Goal: Information Seeking & Learning: Find specific fact

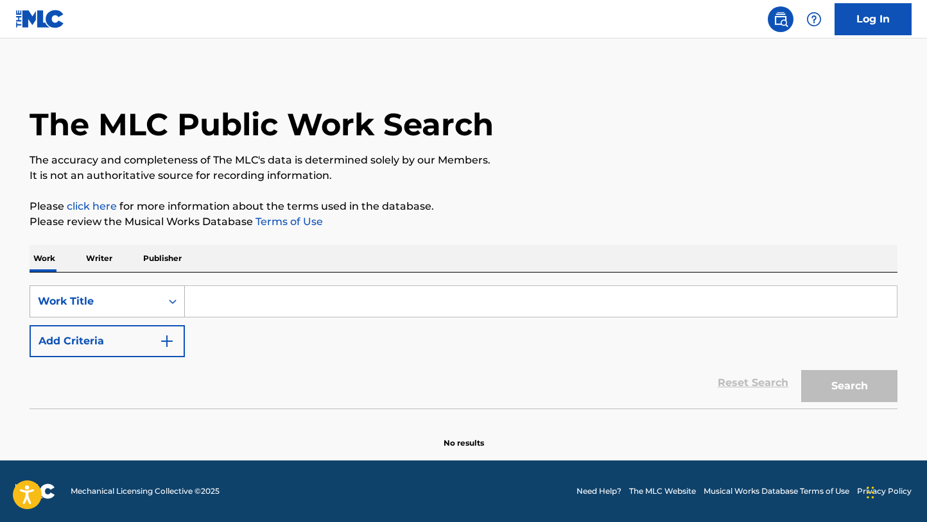
click at [159, 304] on div "Work Title" at bounding box center [95, 301] width 131 height 24
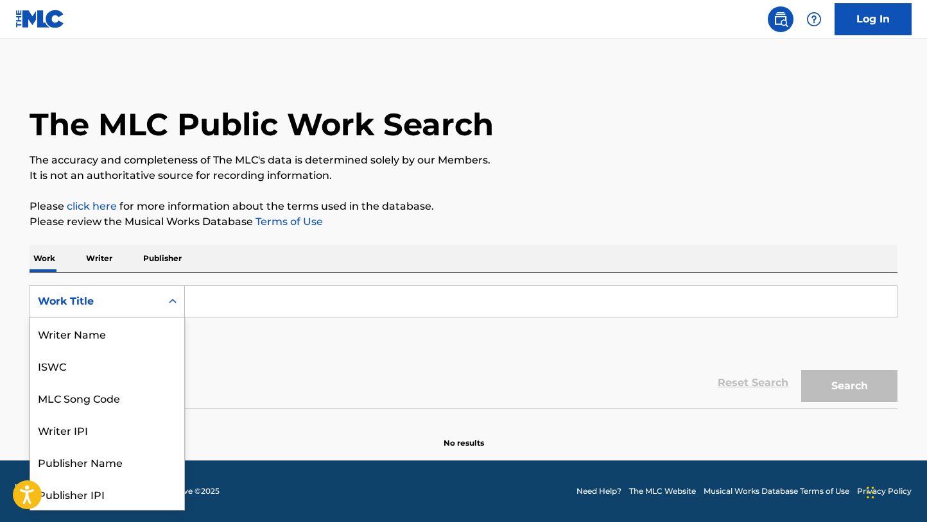
scroll to position [64, 0]
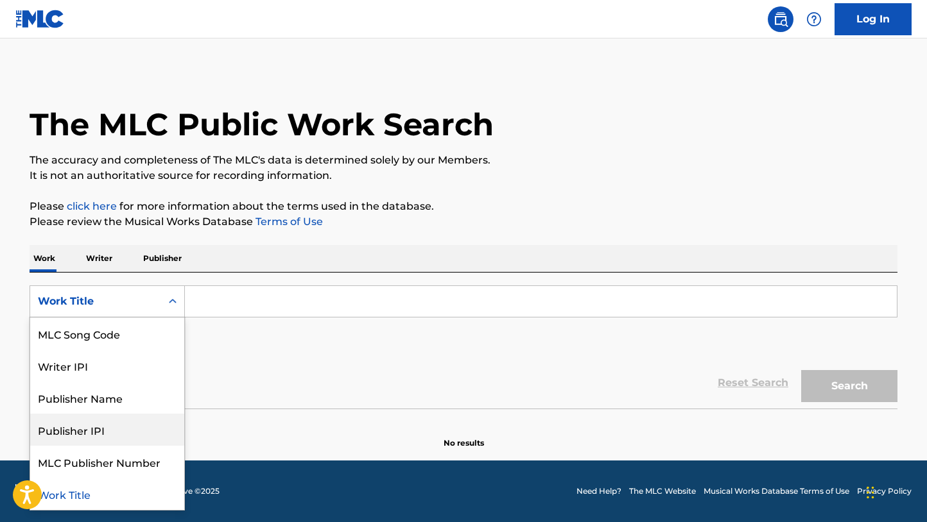
click at [148, 415] on div "Publisher IPI" at bounding box center [107, 430] width 154 height 32
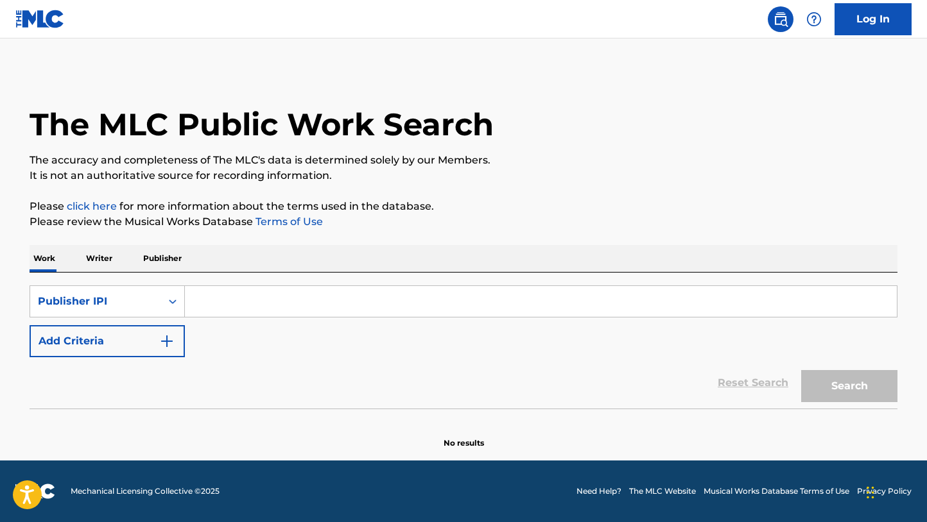
click at [268, 291] on input "Search Form" at bounding box center [541, 301] width 712 height 31
paste input "07852000040"
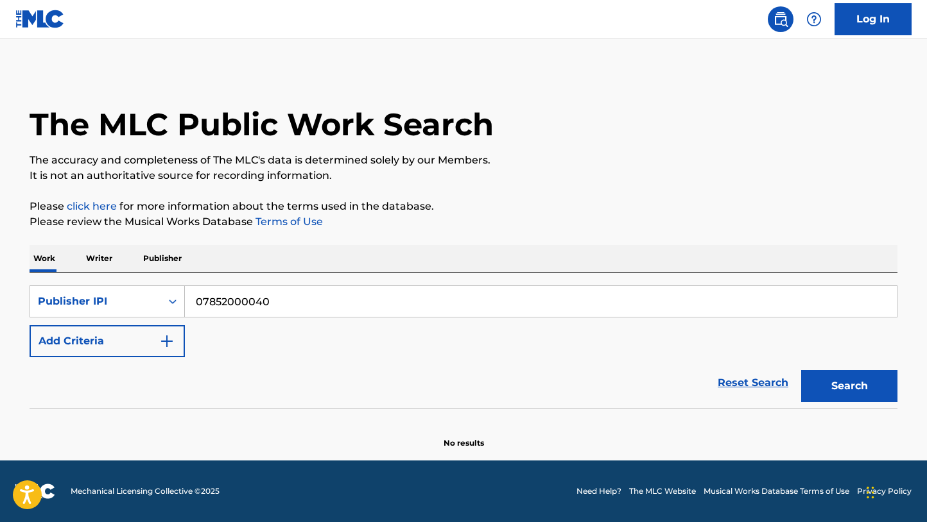
type input "07852000040"
click at [801, 370] on button "Search" at bounding box center [849, 386] width 96 height 32
click at [113, 311] on div "Publisher IPI" at bounding box center [95, 301] width 131 height 24
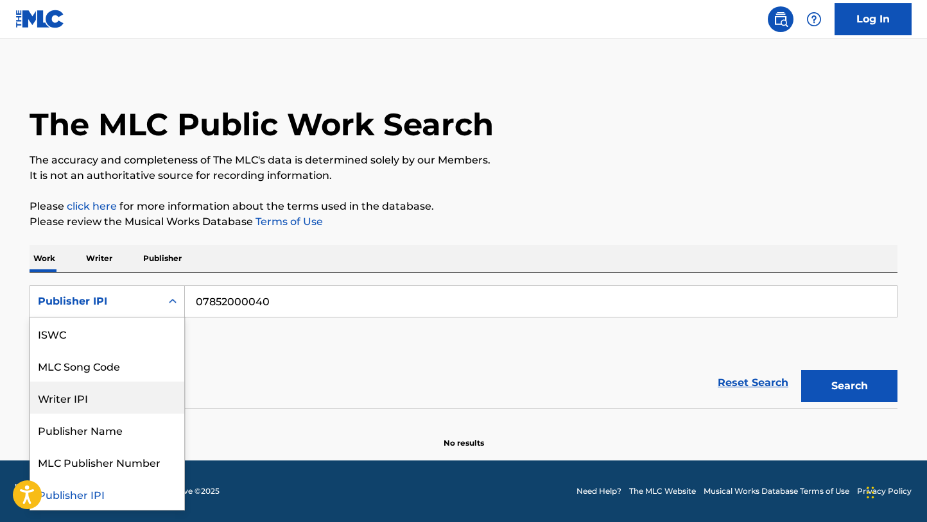
click at [112, 410] on div "Writer IPI" at bounding box center [107, 398] width 154 height 32
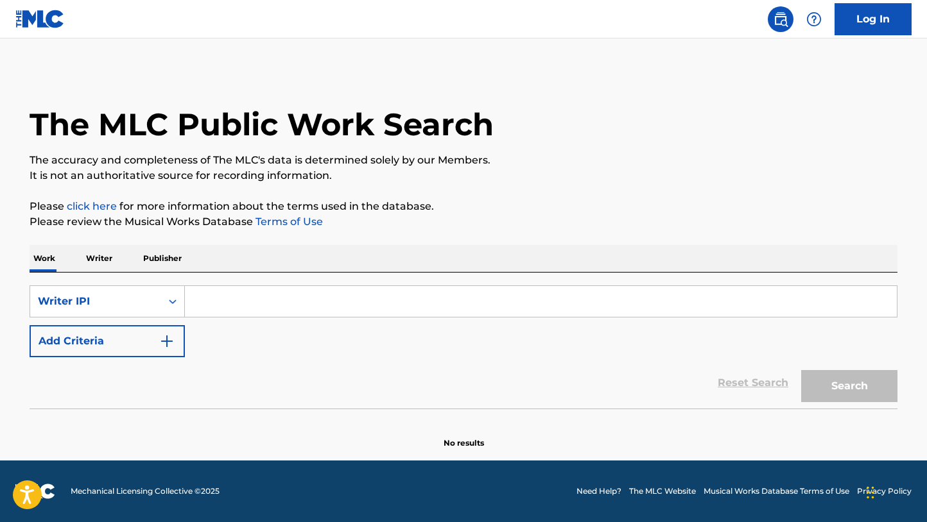
click at [422, 295] on input "Search Form" at bounding box center [541, 301] width 712 height 31
paste input "07852000040"
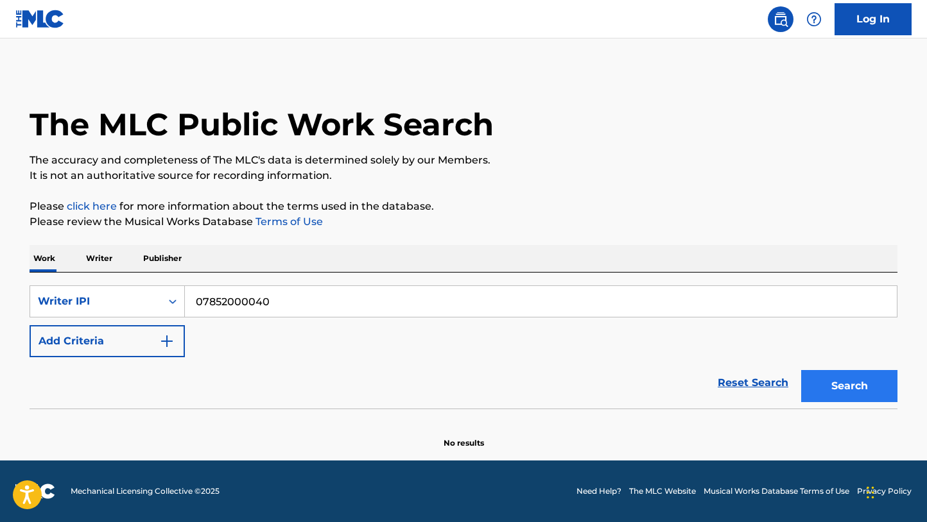
type input "07852000040"
click at [829, 372] on button "Search" at bounding box center [849, 386] width 96 height 32
